Goal: Transaction & Acquisition: Subscribe to service/newsletter

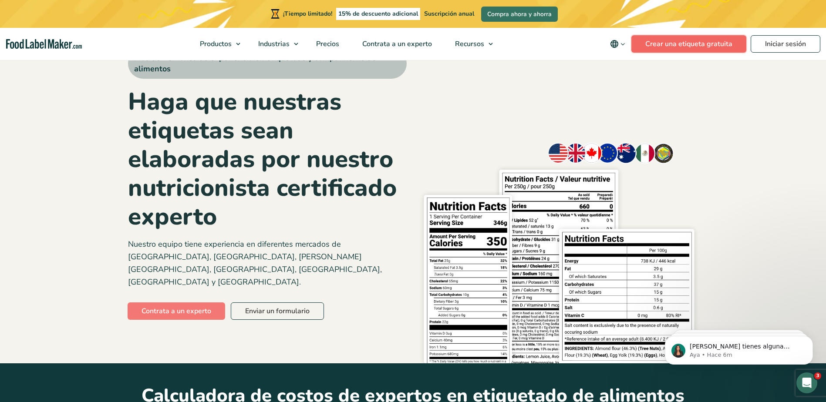
click at [708, 46] on link "Crear una etiqueta gratuita" at bounding box center [688, 43] width 115 height 17
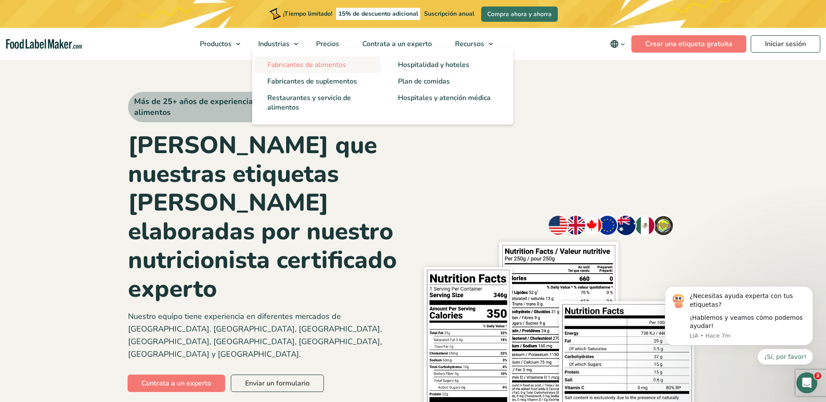
click at [317, 64] on span "Fabricantes de alimentos" at bounding box center [306, 65] width 79 height 10
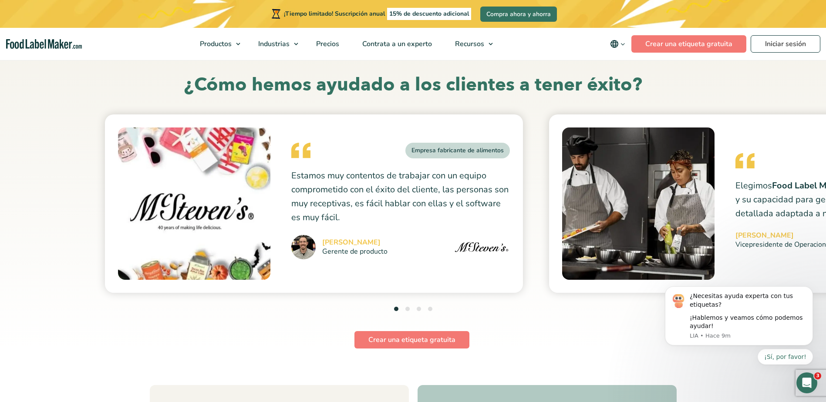
scroll to position [3164, 0]
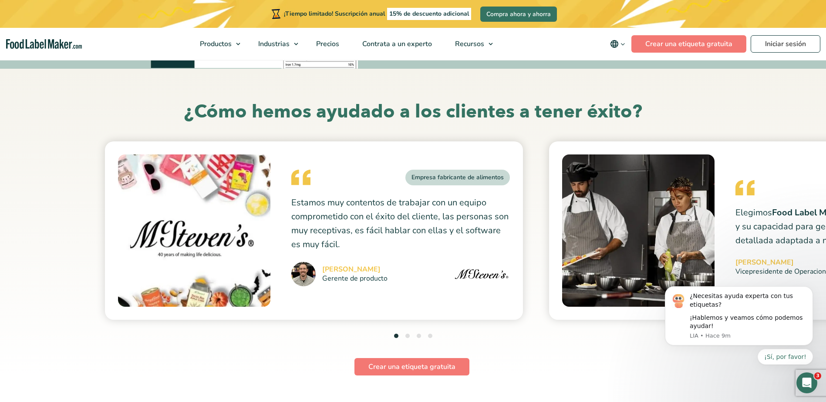
click at [407, 334] on button "2" at bounding box center [407, 336] width 4 height 4
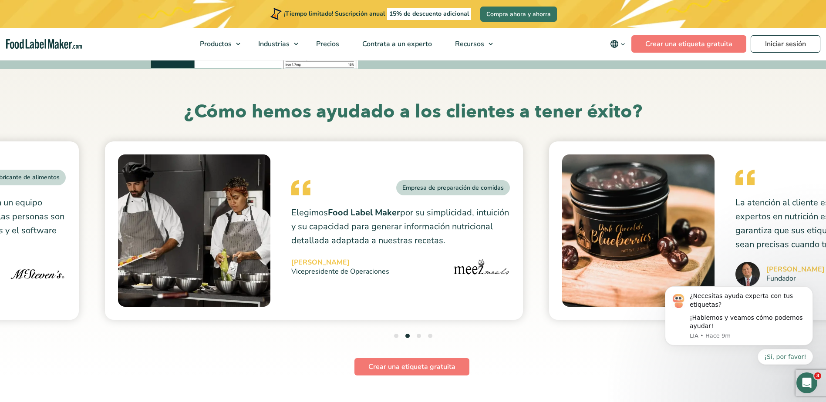
click at [419, 334] on button "3" at bounding box center [419, 336] width 4 height 4
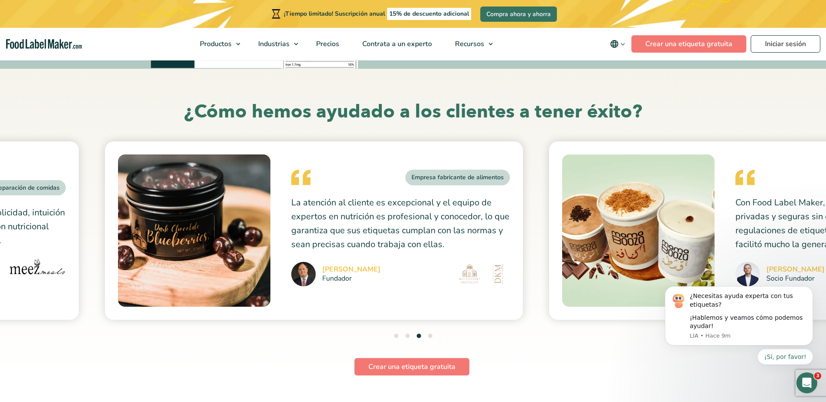
click at [431, 334] on button "4" at bounding box center [430, 336] width 4 height 4
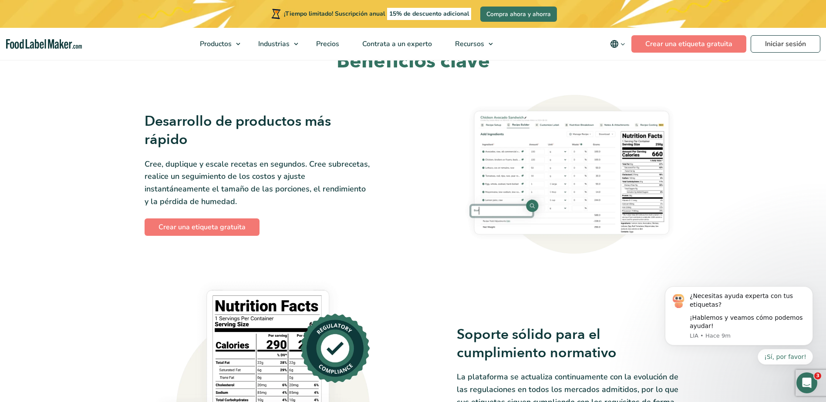
scroll to position [392, 0]
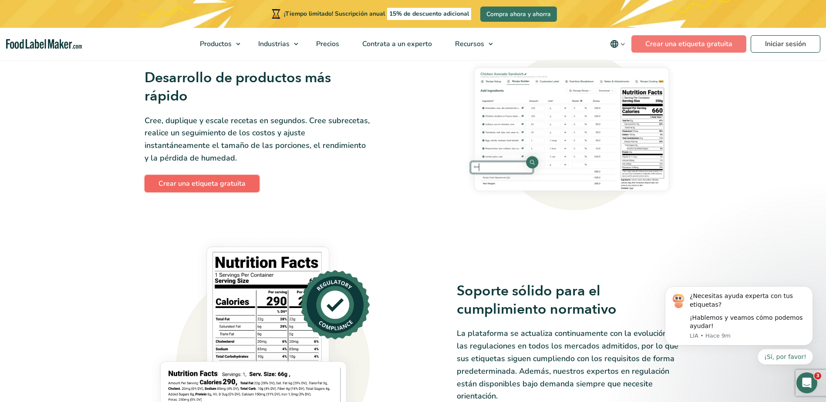
click at [193, 186] on link "Crear una etiqueta gratuita" at bounding box center [202, 183] width 115 height 17
